Goal: Task Accomplishment & Management: Manage account settings

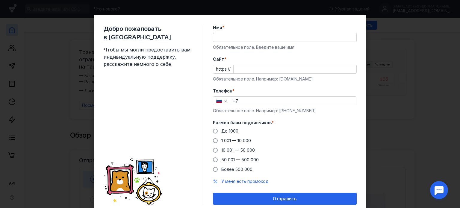
click at [261, 40] on input "Имя *" at bounding box center [284, 37] width 143 height 8
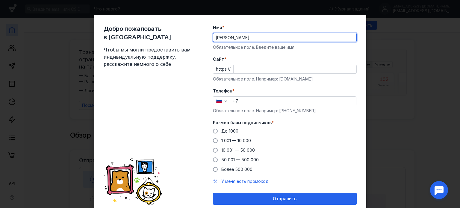
paste input "[URL][DOMAIN_NAME]"
type input "Сергей[URL][DOMAIN_NAME]"
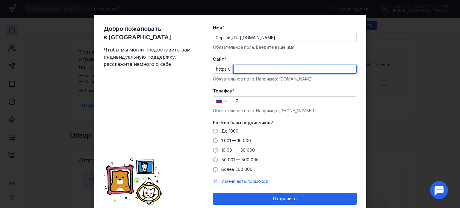
click at [261, 69] on input "Cайт *" at bounding box center [294, 69] width 123 height 8
paste input "[DOMAIN_NAME][URL]"
drag, startPoint x: 244, startPoint y: 69, endPoint x: 226, endPoint y: 69, distance: 17.7
click at [226, 69] on div "https:// [DOMAIN_NAME][URL]" at bounding box center [285, 69] width 144 height 9
click at [271, 68] on input "[DOMAIN_NAME][URL]" at bounding box center [294, 69] width 123 height 8
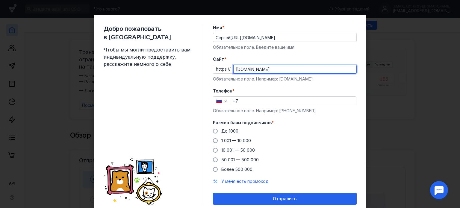
type input "[DOMAIN_NAME]"
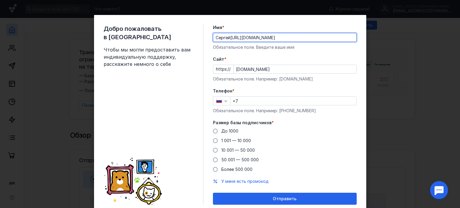
drag, startPoint x: 288, startPoint y: 37, endPoint x: 228, endPoint y: 37, distance: 60.1
click at [228, 37] on input "Сергей[URL][DOMAIN_NAME]" at bounding box center [284, 37] width 143 height 8
type input "[PERSON_NAME]"
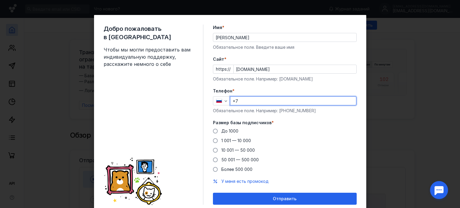
click at [253, 104] on input "+7" at bounding box center [293, 101] width 126 height 8
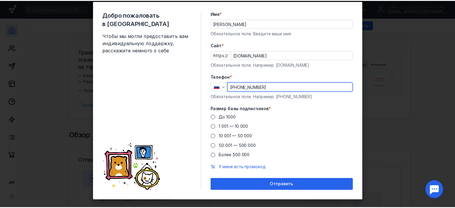
scroll to position [21, 0]
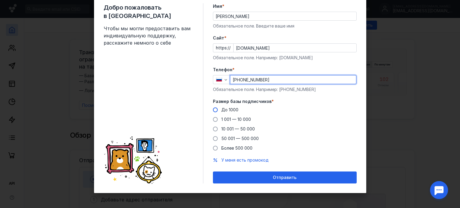
type input "[PHONE_NUMBER]"
click at [214, 110] on span at bounding box center [215, 109] width 5 height 5
click at [0, 0] on input "До 1000" at bounding box center [0, 0] width 0 height 0
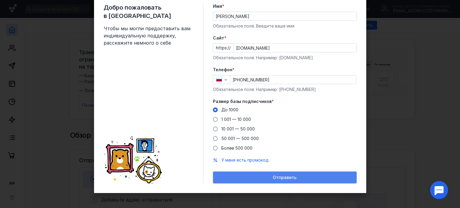
drag, startPoint x: 277, startPoint y: 177, endPoint x: 274, endPoint y: 173, distance: 4.7
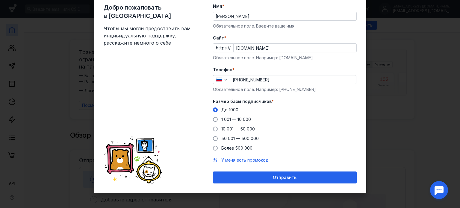
click at [276, 177] on span "Отправить" at bounding box center [285, 177] width 24 height 5
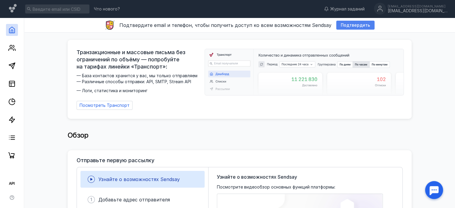
click at [357, 27] on span "Подтвердить" at bounding box center [355, 25] width 29 height 5
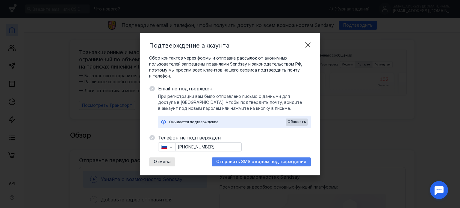
click at [271, 161] on span "Отправить SMS с кодом подтверждения" at bounding box center [261, 161] width 90 height 5
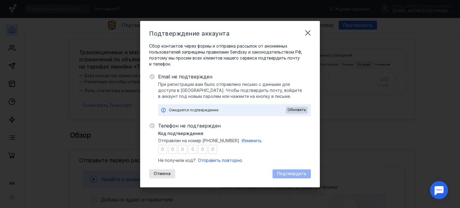
type input "1"
type input "5"
type input "7"
type input "4"
type input "8"
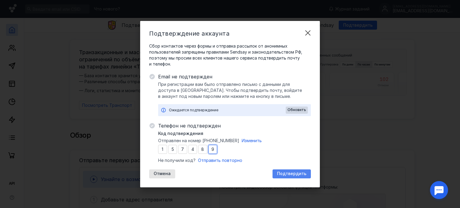
type input "9"
click at [290, 175] on span "Подтвердить" at bounding box center [291, 173] width 29 height 5
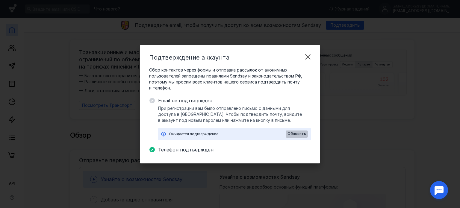
click at [290, 133] on span "Обновить" at bounding box center [296, 134] width 19 height 4
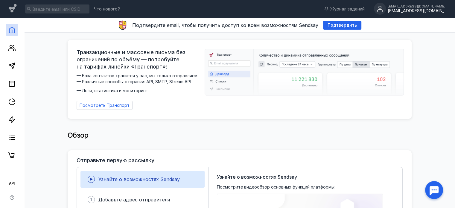
click at [422, 14] on div "[EMAIL_ADDRESS][DOMAIN_NAME] [EMAIL_ADDRESS][DOMAIN_NAME]" at bounding box center [411, 9] width 74 height 13
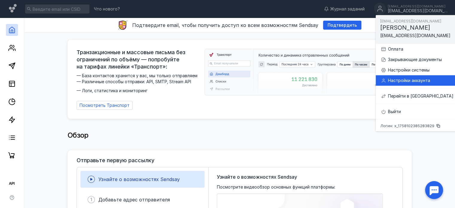
click at [404, 78] on div "Настройки аккаунта" at bounding box center [421, 81] width 66 height 6
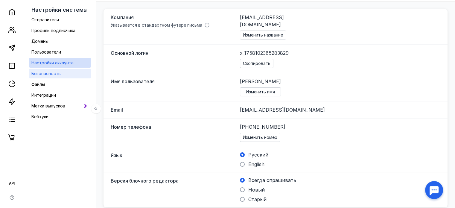
click at [47, 76] on div "Безопасность" at bounding box center [45, 73] width 29 height 7
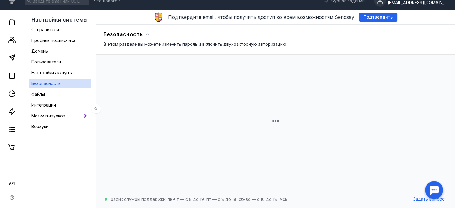
scroll to position [61, 0]
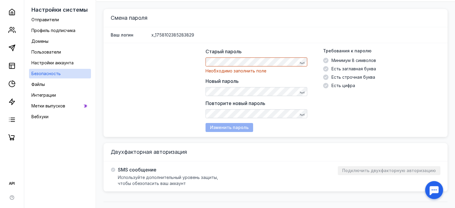
click at [175, 71] on div "Старый пароль Необходимо заполнить поле Новый пароль Повторите новый пароль Тре…" at bounding box center [276, 90] width 344 height 94
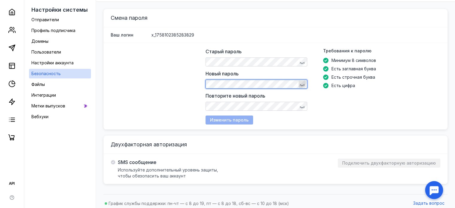
click at [302, 83] on icon "button" at bounding box center [302, 84] width 5 height 5
click at [200, 86] on div "Старый пароль Новый пароль Повторите новый пароль Требования к паролю Минимум 8…" at bounding box center [276, 86] width 344 height 86
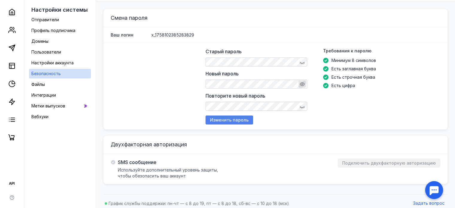
click at [221, 121] on span "Изменить пароль" at bounding box center [229, 120] width 39 height 5
click at [45, 85] on span "Файлы" at bounding box center [37, 84] width 13 height 5
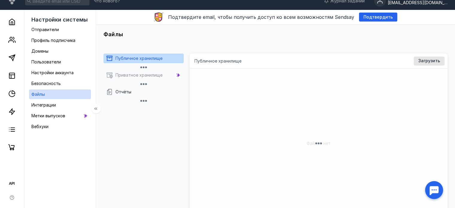
scroll to position [61, 0]
